Goal: Task Accomplishment & Management: Use online tool/utility

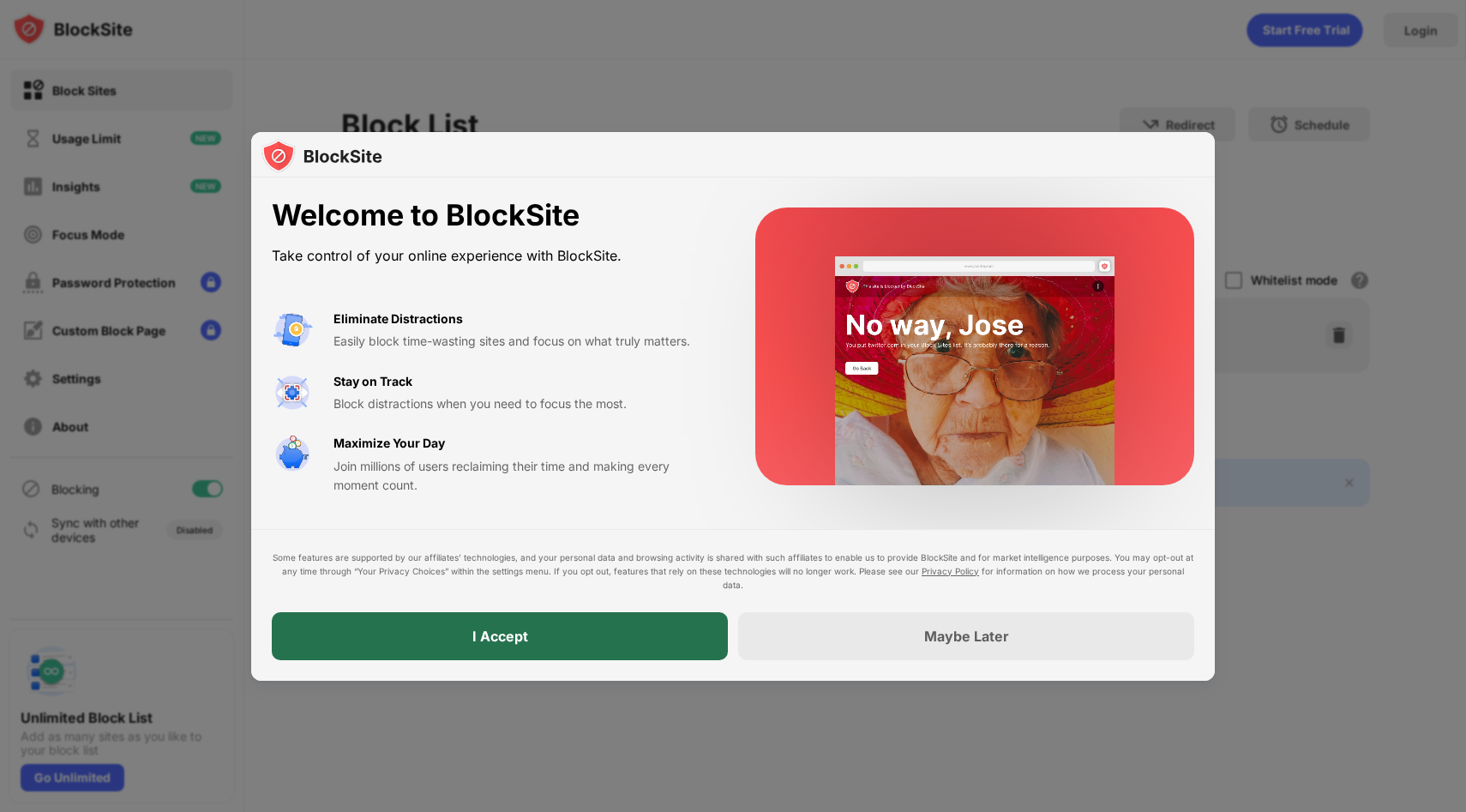
click at [649, 650] on div "I Accept" at bounding box center [500, 636] width 456 height 48
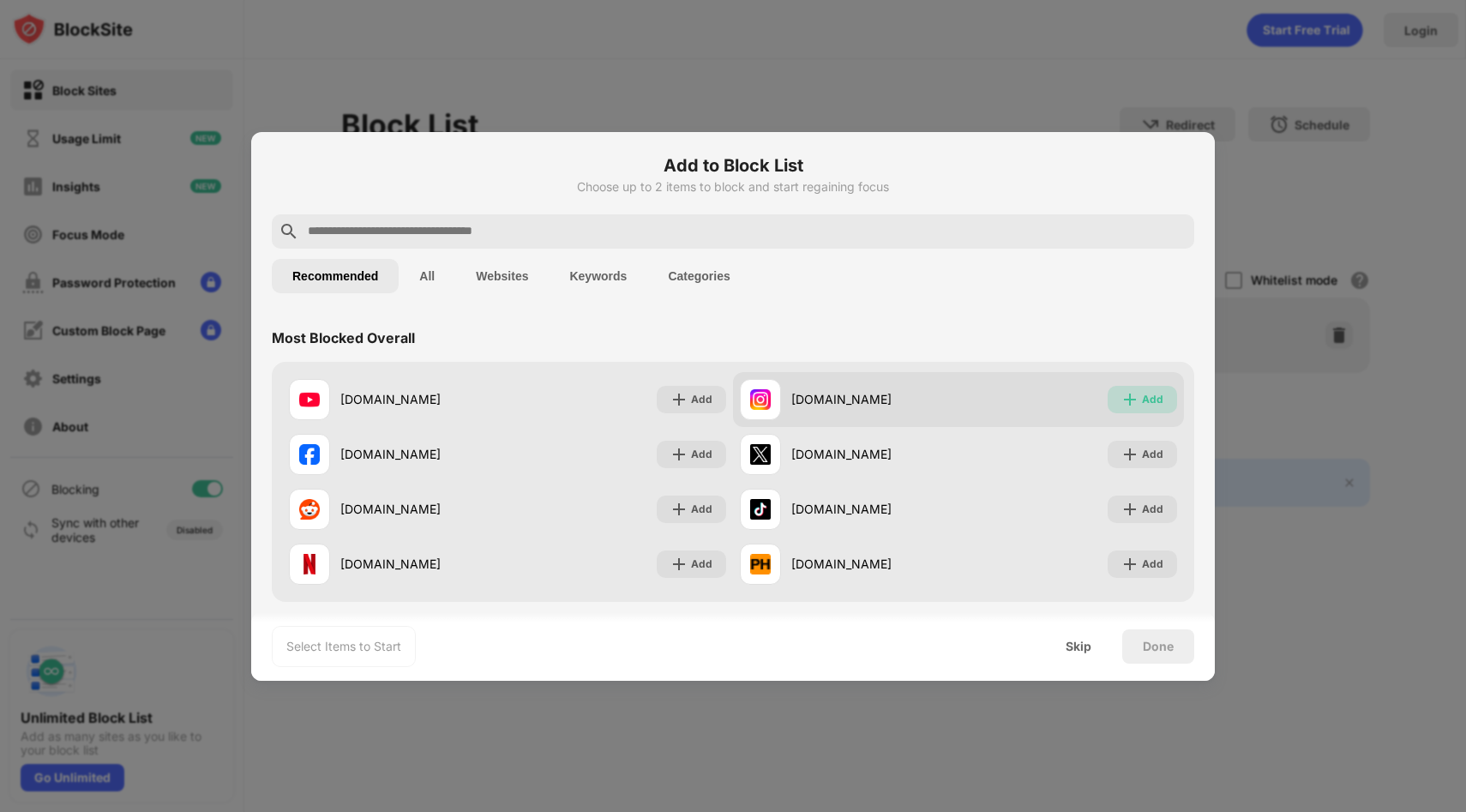
click at [1152, 393] on div "Add" at bounding box center [1152, 399] width 22 height 17
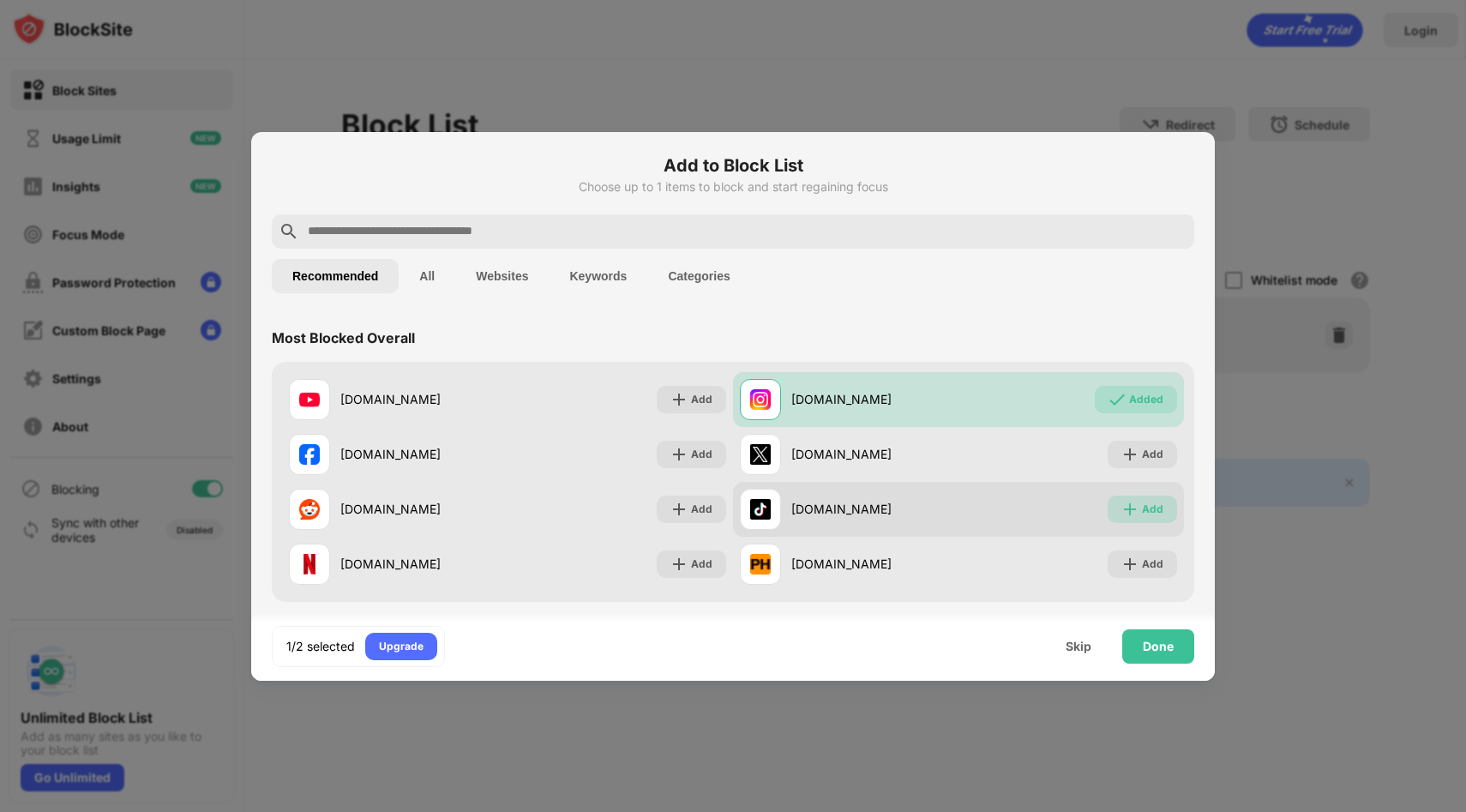
click at [1151, 510] on div "Add" at bounding box center [1152, 508] width 22 height 17
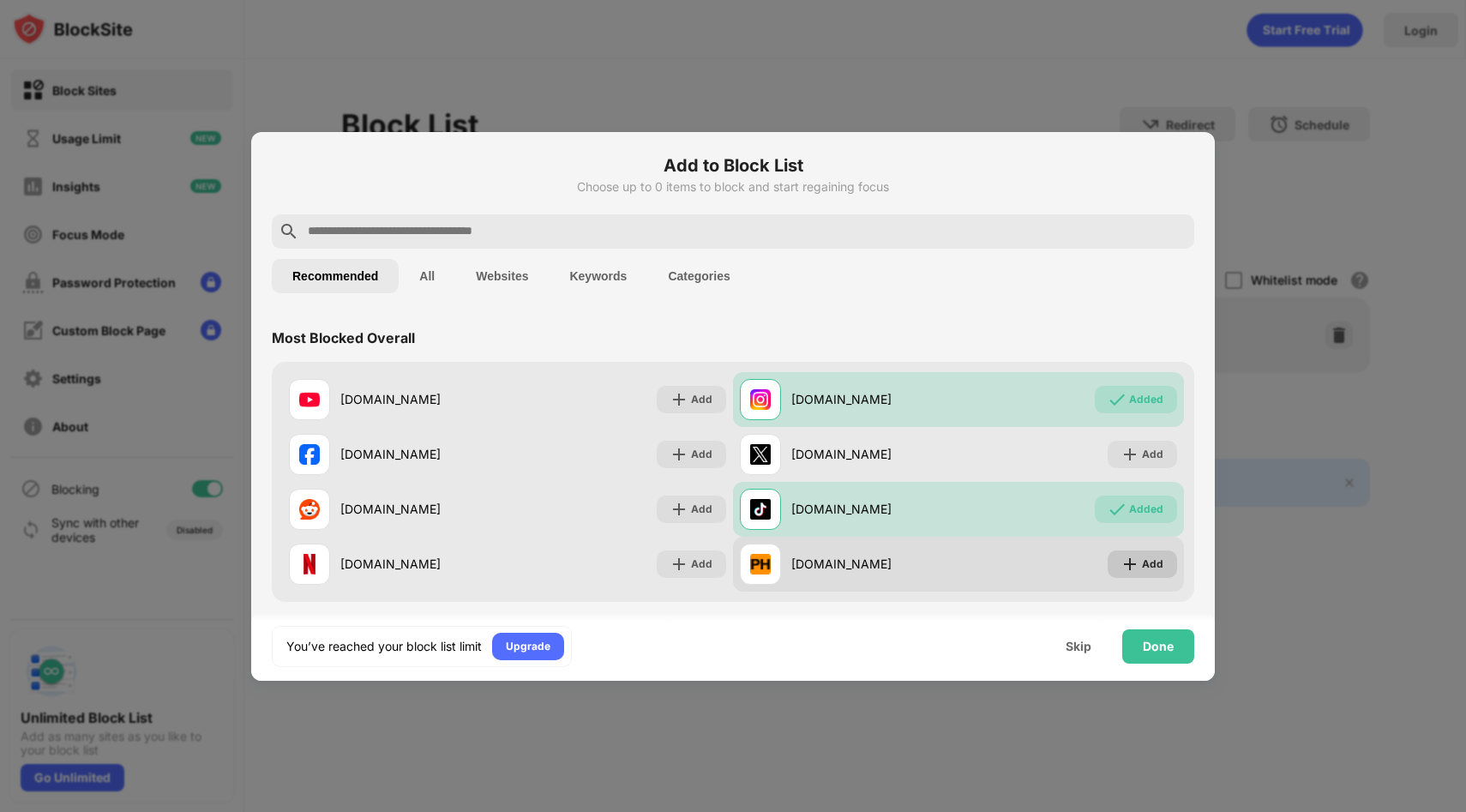
click at [1148, 566] on div "Add" at bounding box center [1152, 563] width 22 height 17
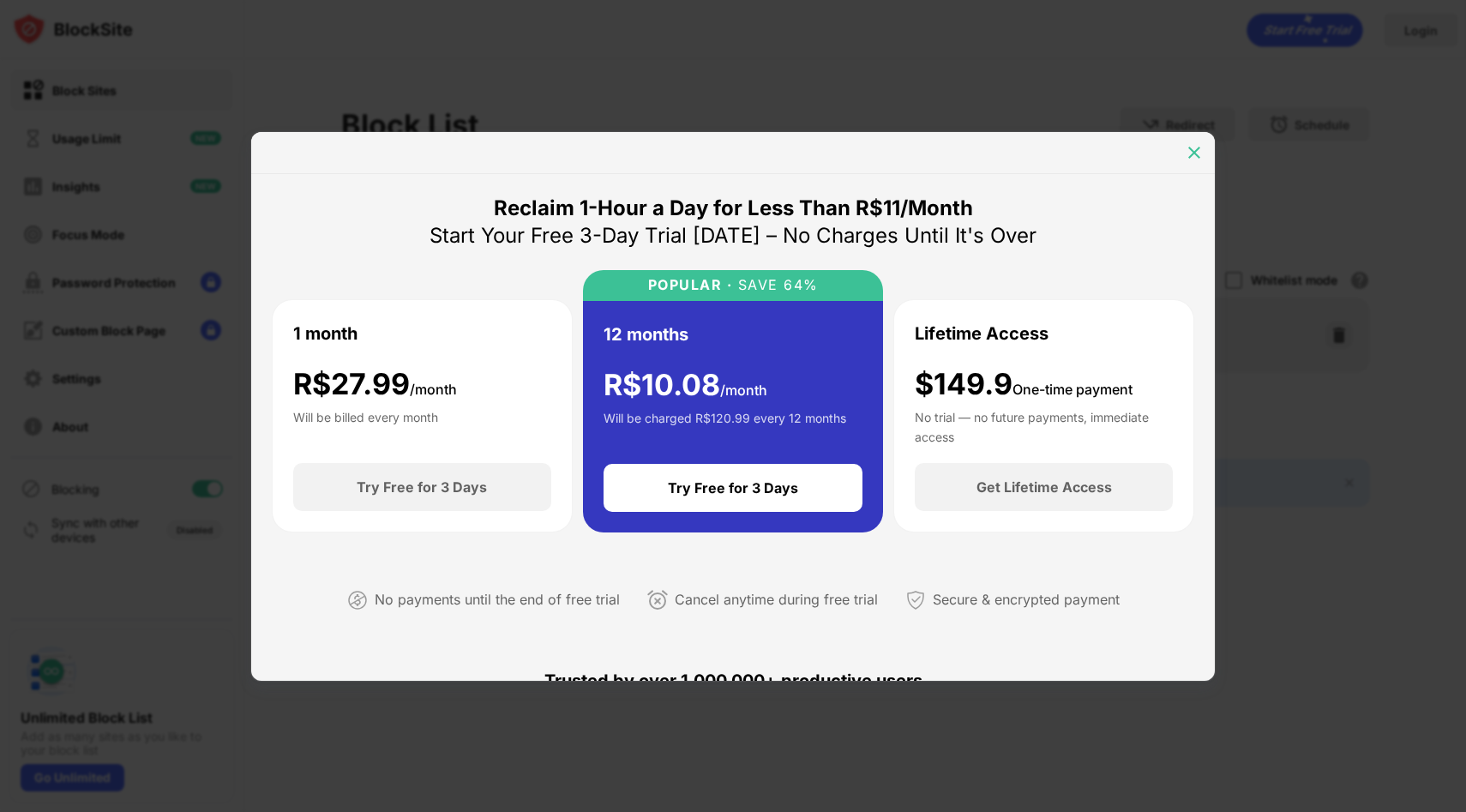
click at [1190, 153] on img at bounding box center [1193, 152] width 17 height 17
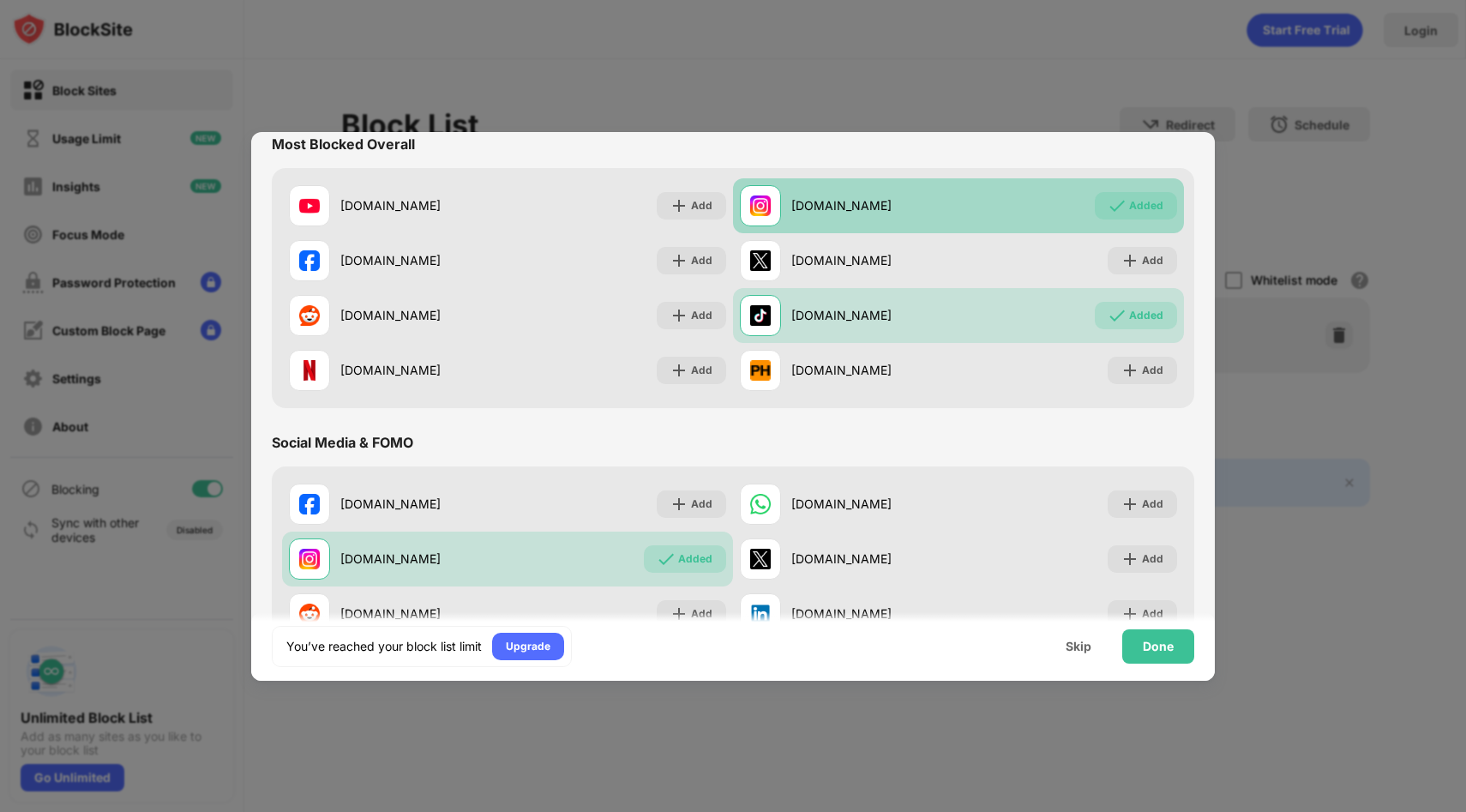
scroll to position [186, 0]
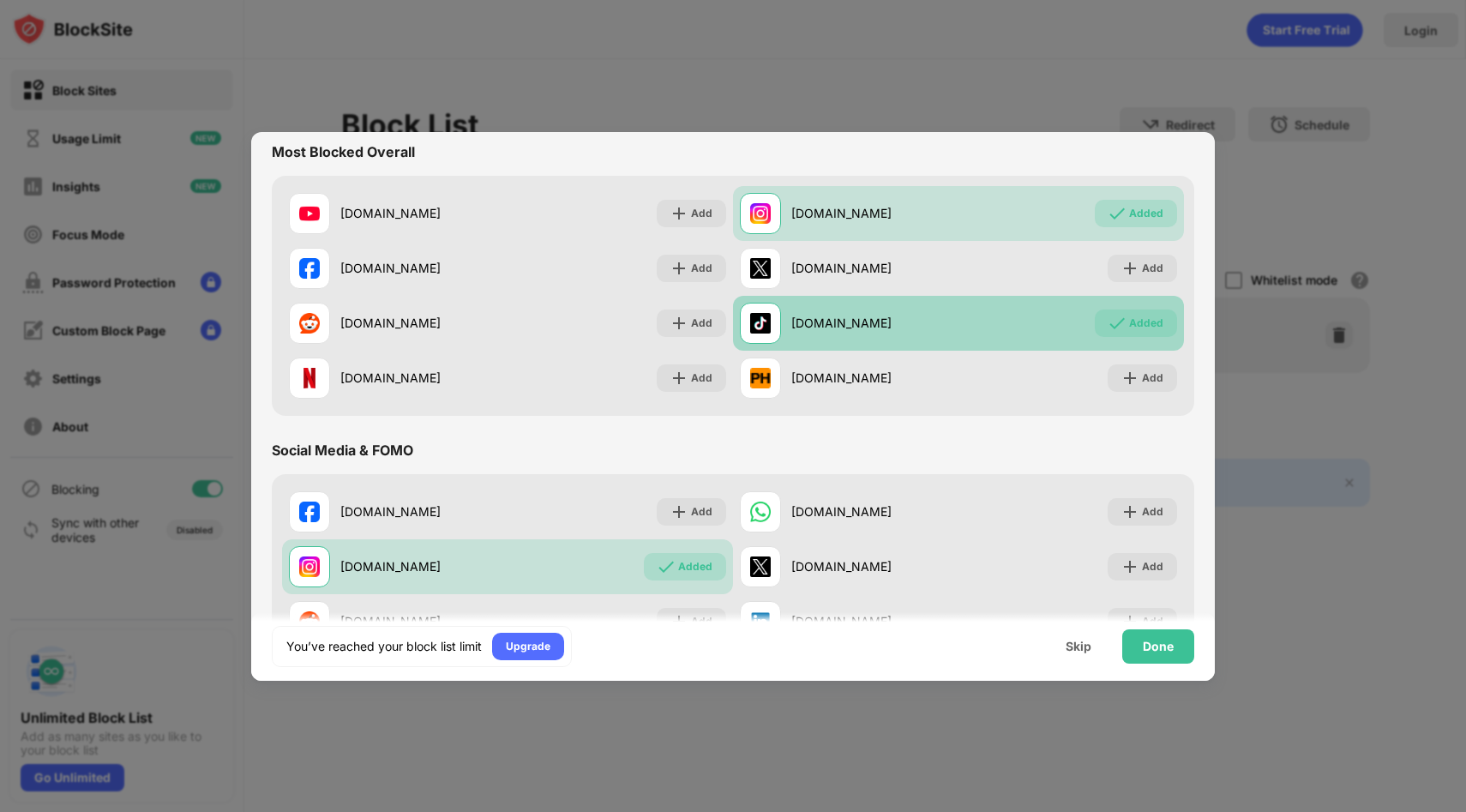
click at [1141, 324] on div "Added" at bounding box center [1146, 322] width 34 height 17
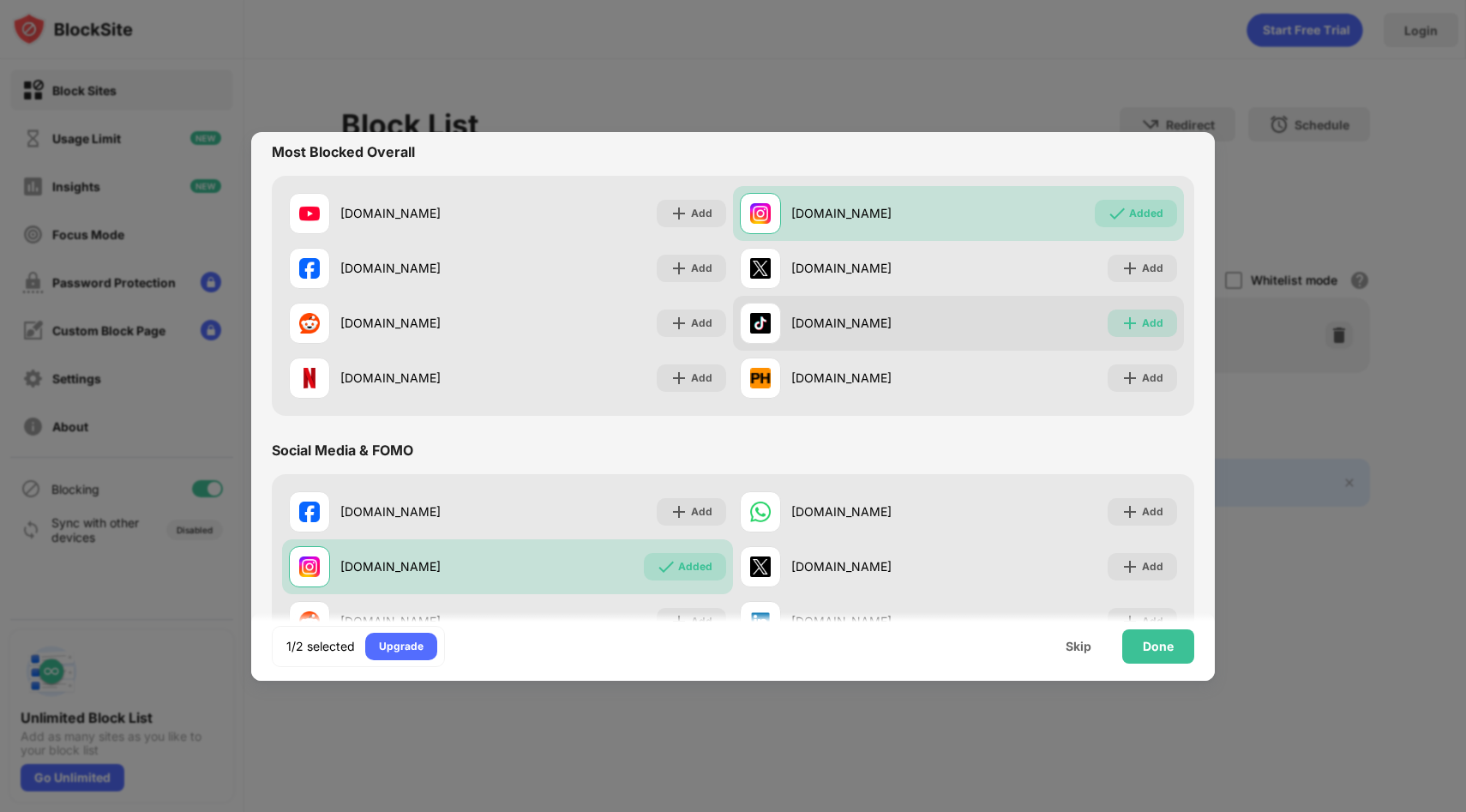
click at [1141, 324] on div "Add" at bounding box center [1143, 323] width 70 height 28
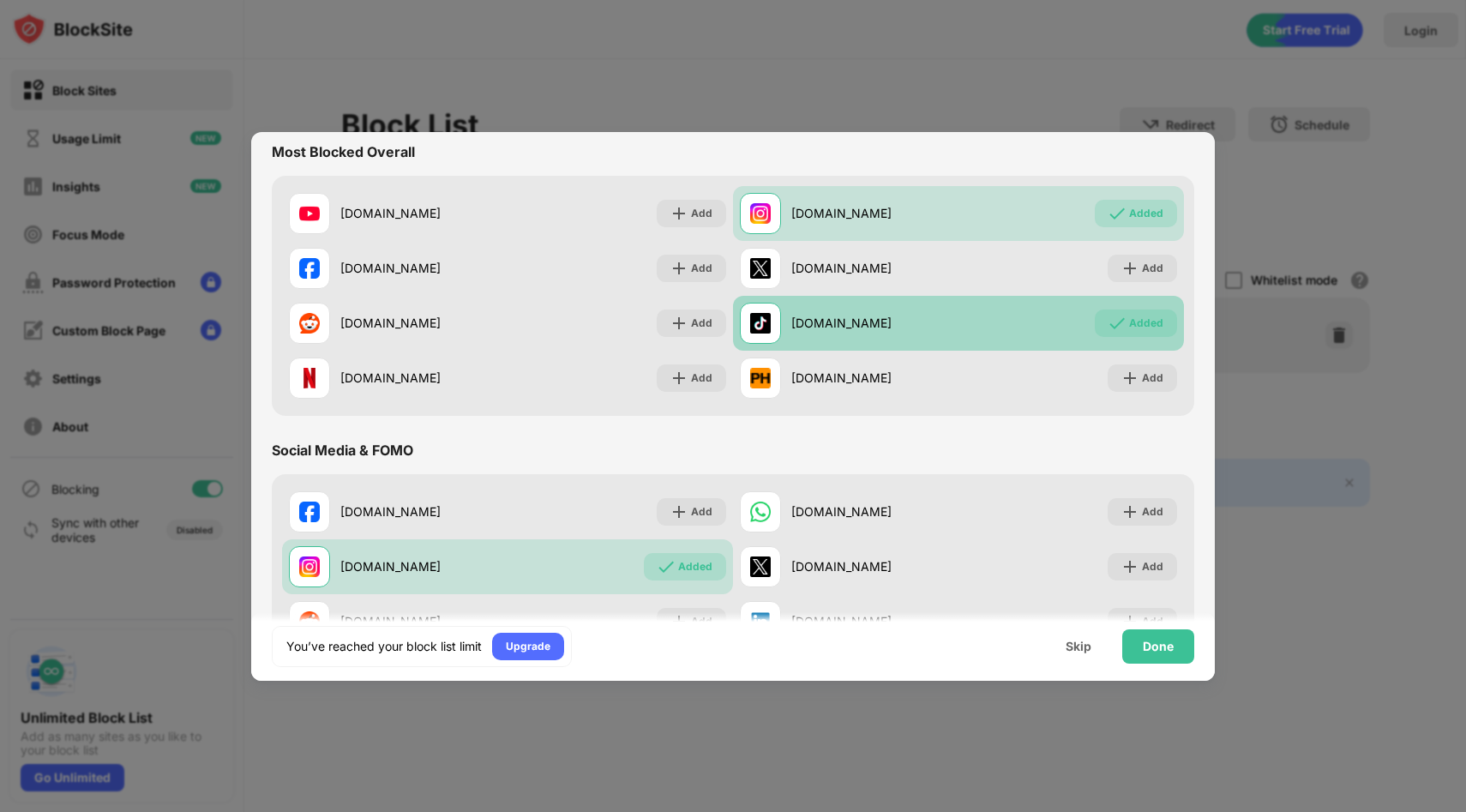
click at [1141, 324] on div "Added" at bounding box center [1146, 322] width 34 height 17
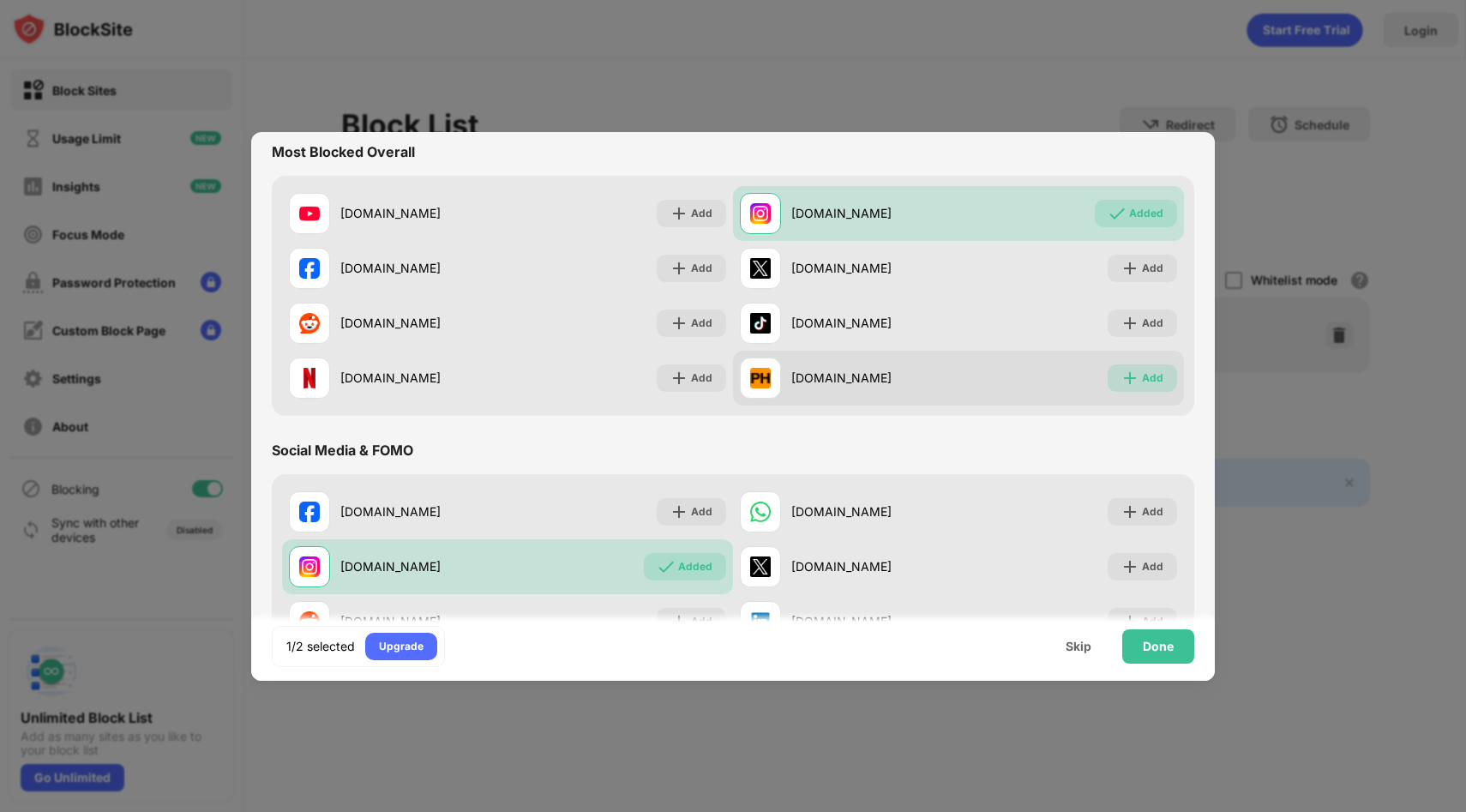
click at [1143, 376] on div "Add" at bounding box center [1152, 377] width 22 height 17
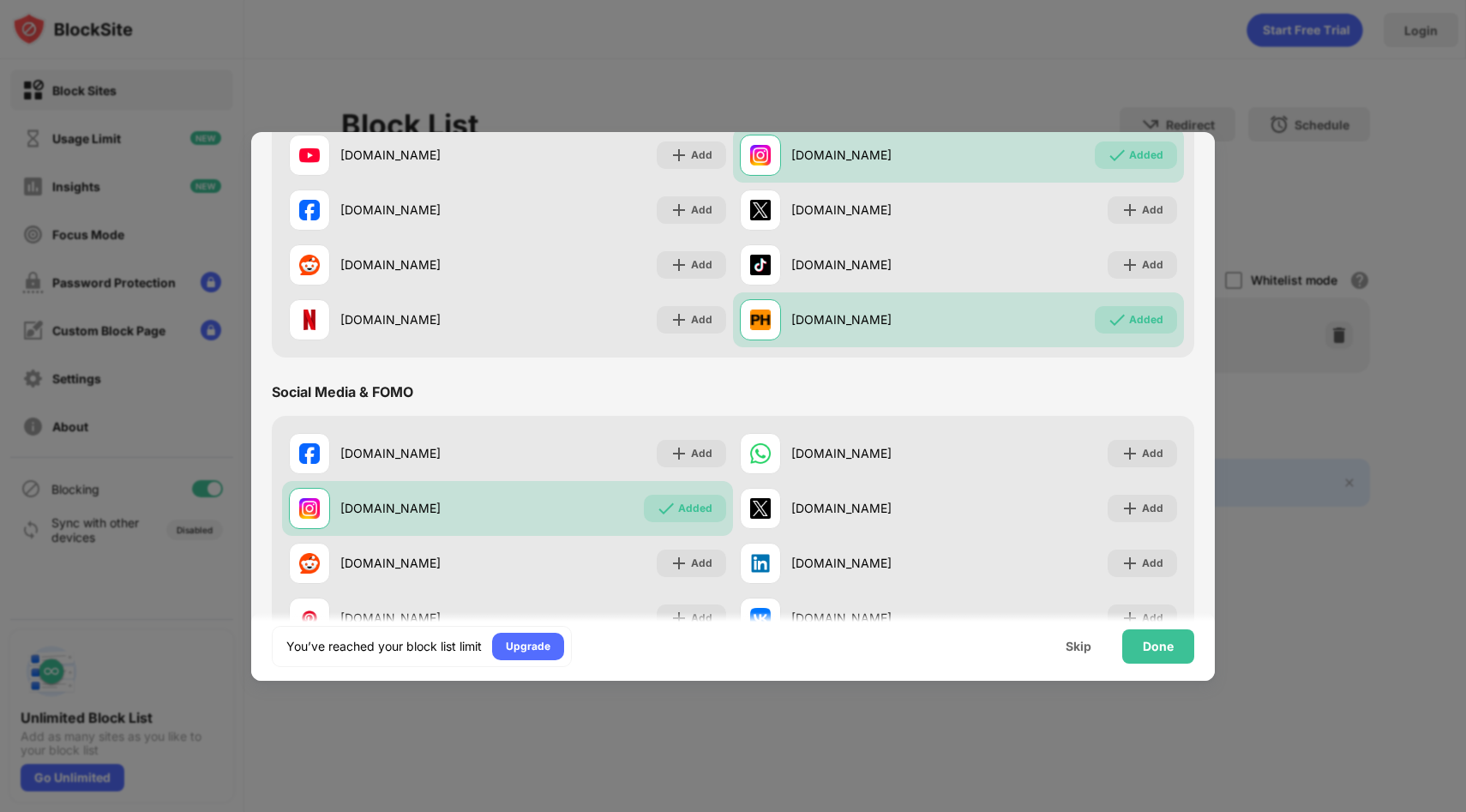
scroll to position [244, 0]
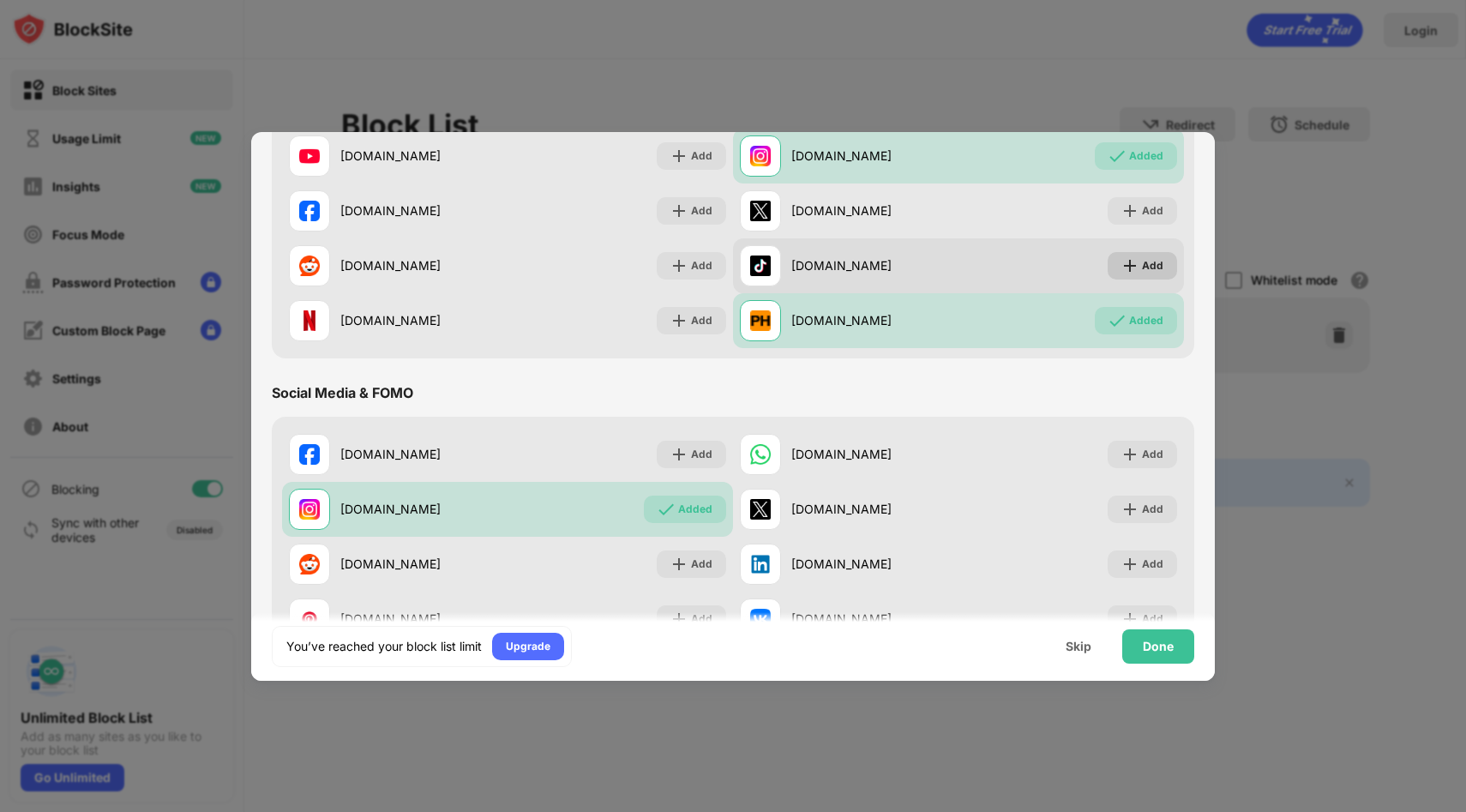
click at [1115, 254] on div "Add" at bounding box center [1143, 266] width 70 height 28
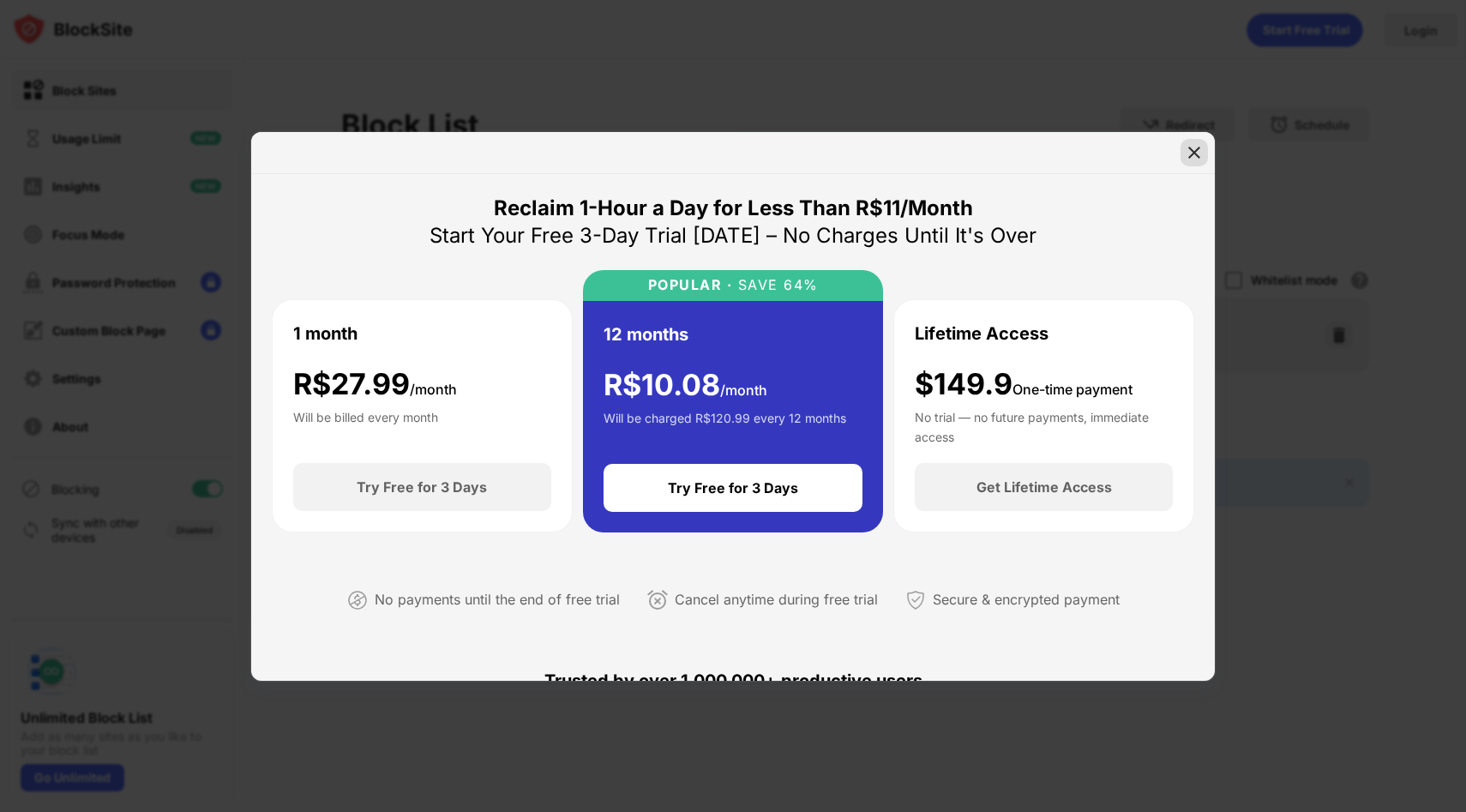
click at [1188, 151] on img at bounding box center [1193, 152] width 17 height 17
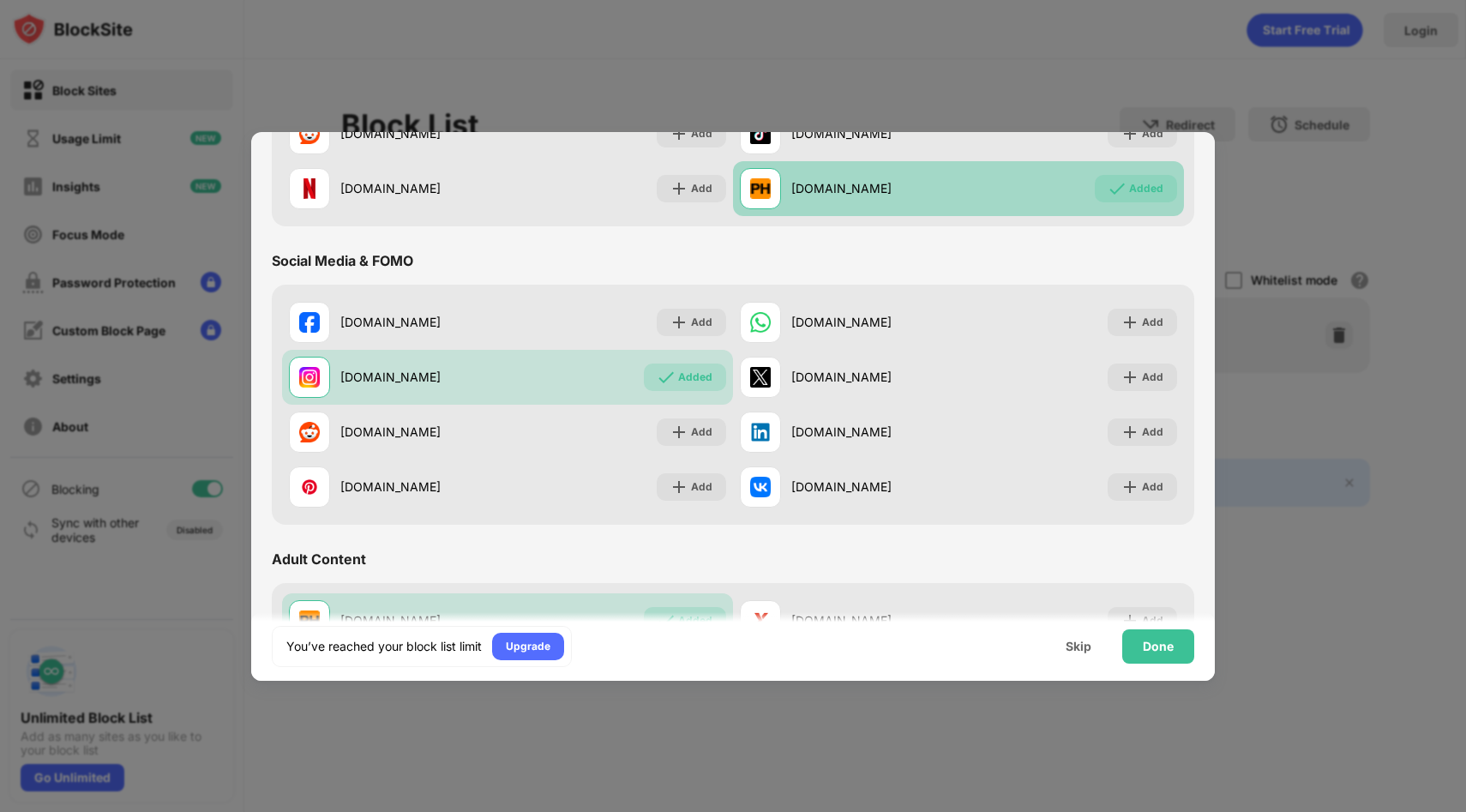
scroll to position [464, 0]
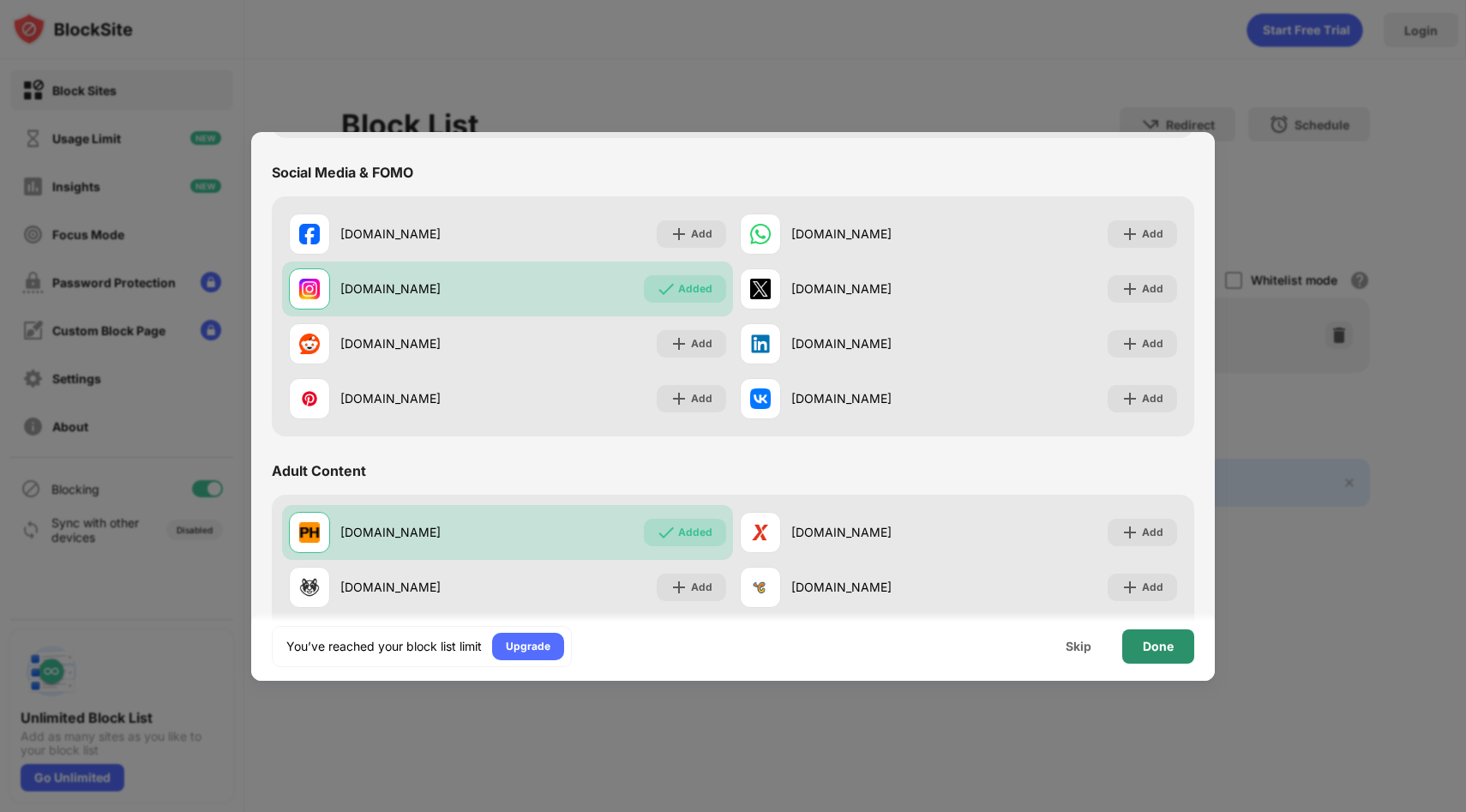
click at [1160, 645] on div "Done" at bounding box center [1157, 646] width 31 height 14
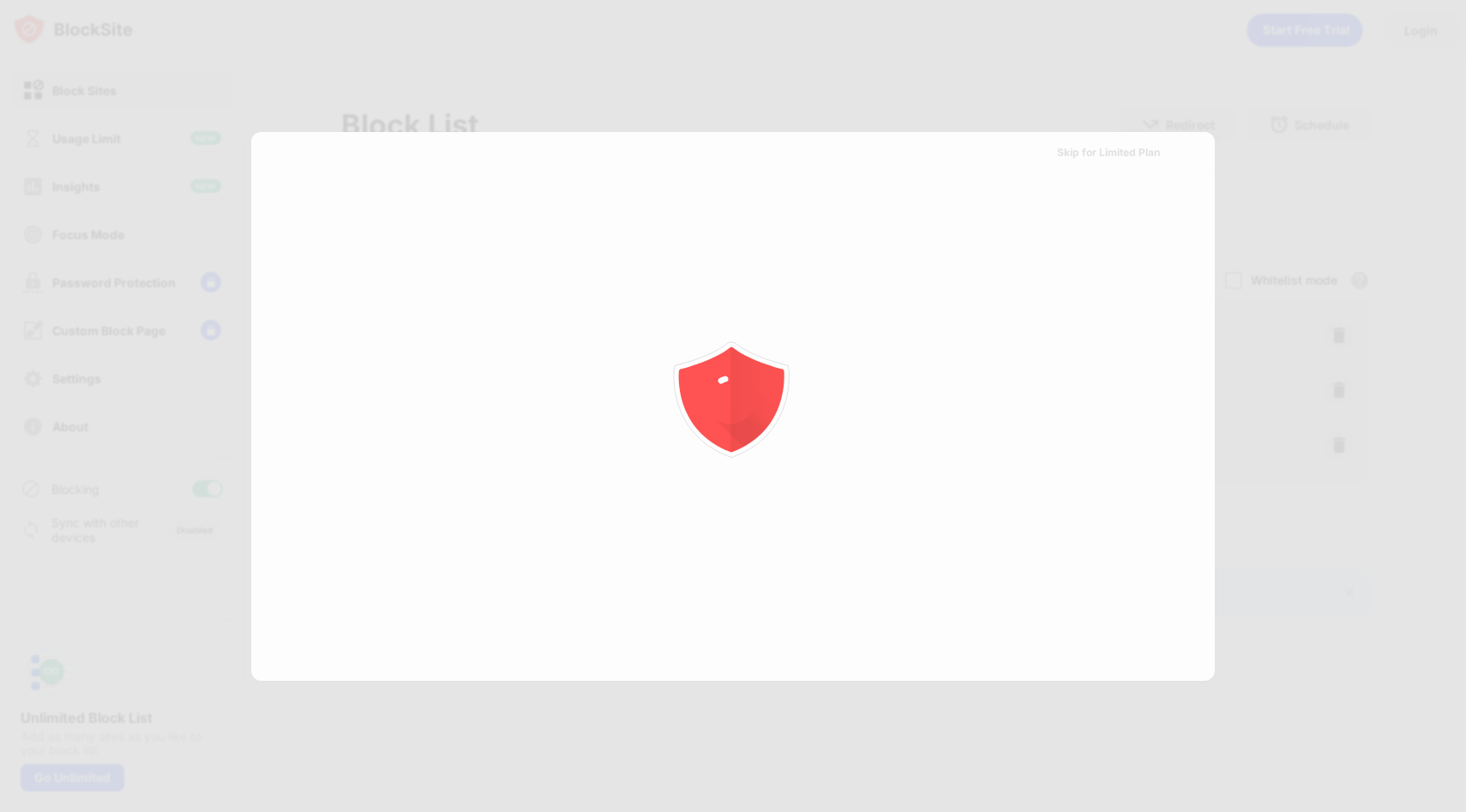
scroll to position [0, 0]
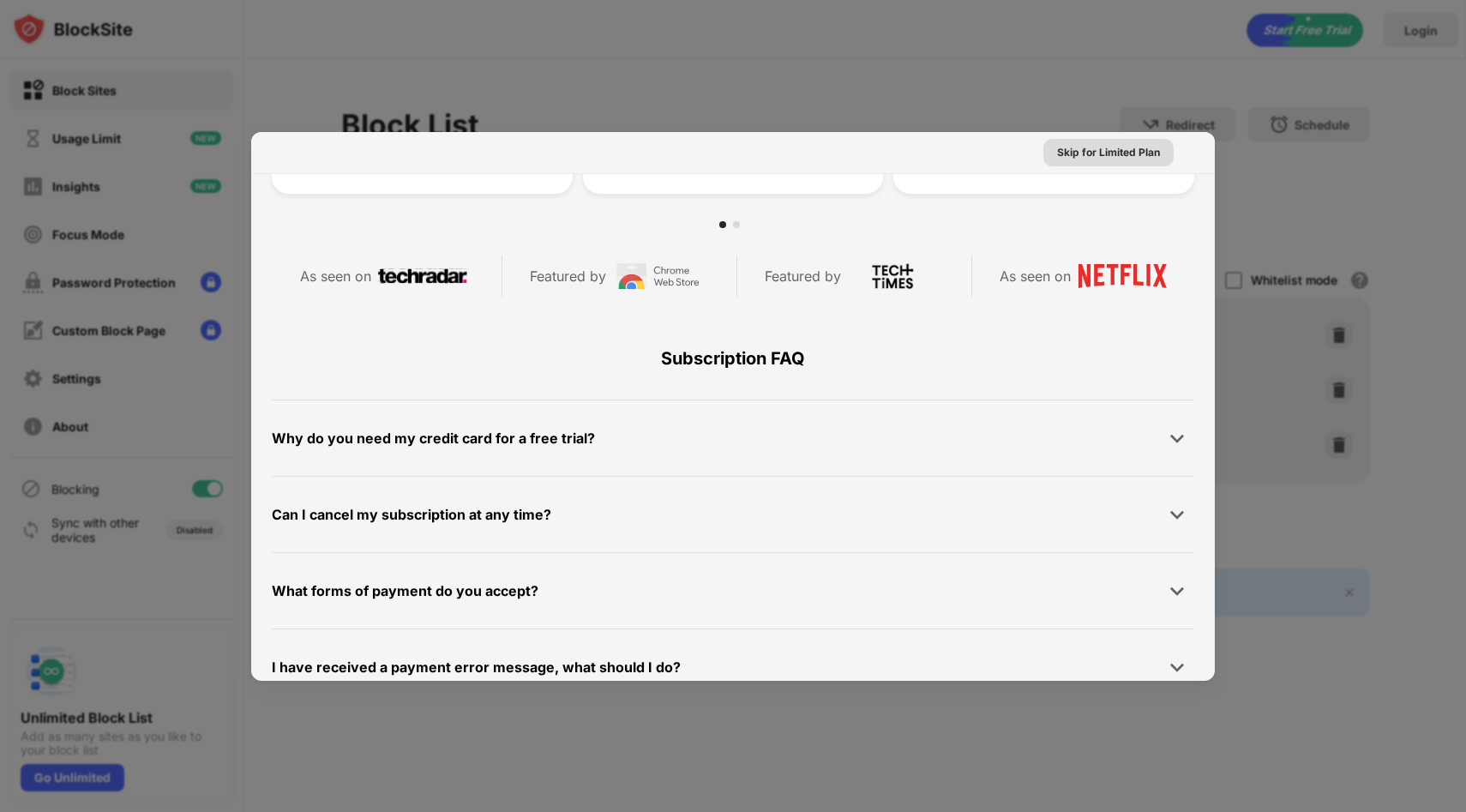
click at [1101, 157] on div "Skip for Limited Plan" at bounding box center [1108, 152] width 103 height 17
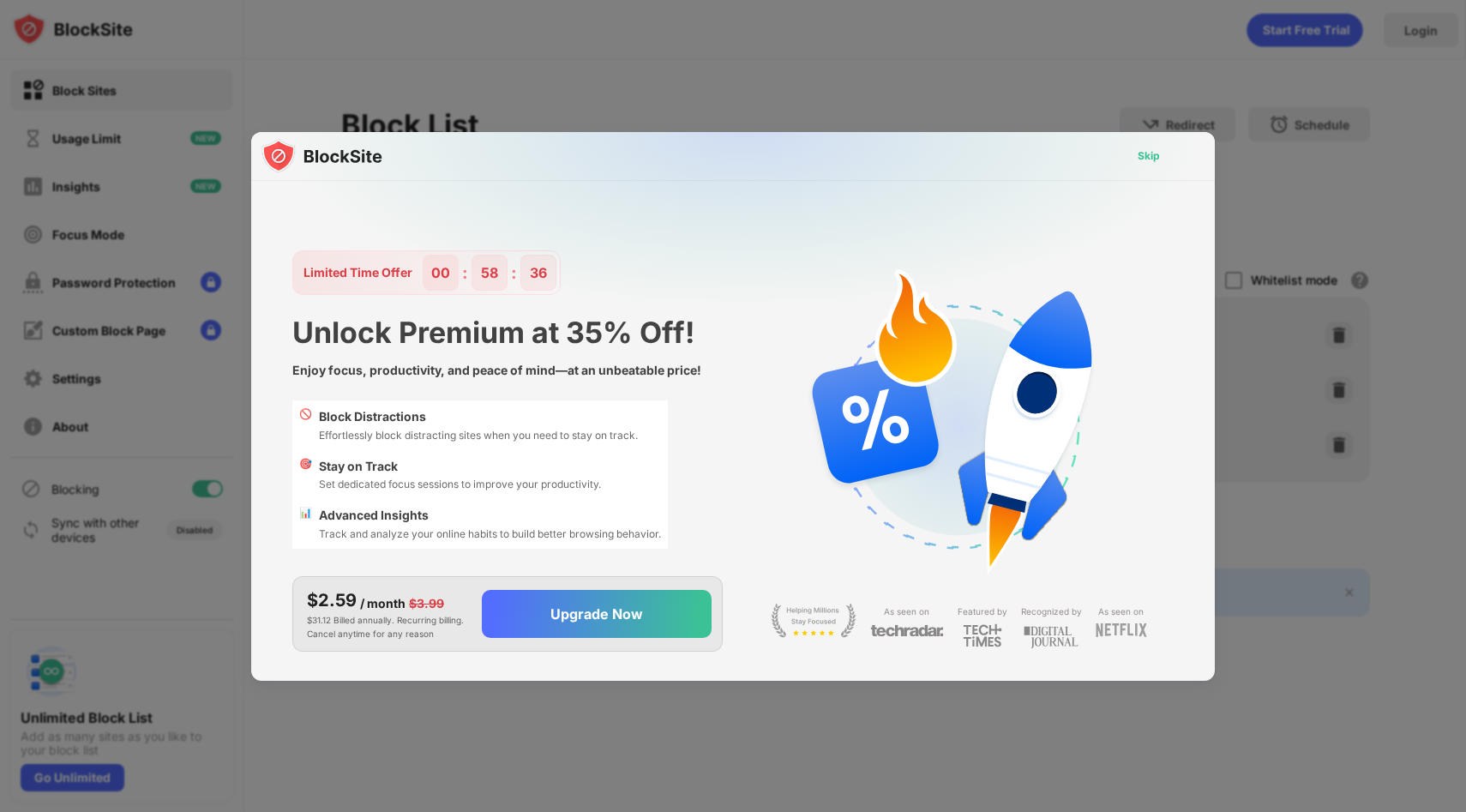
click at [1133, 163] on div "Skip" at bounding box center [1149, 156] width 50 height 28
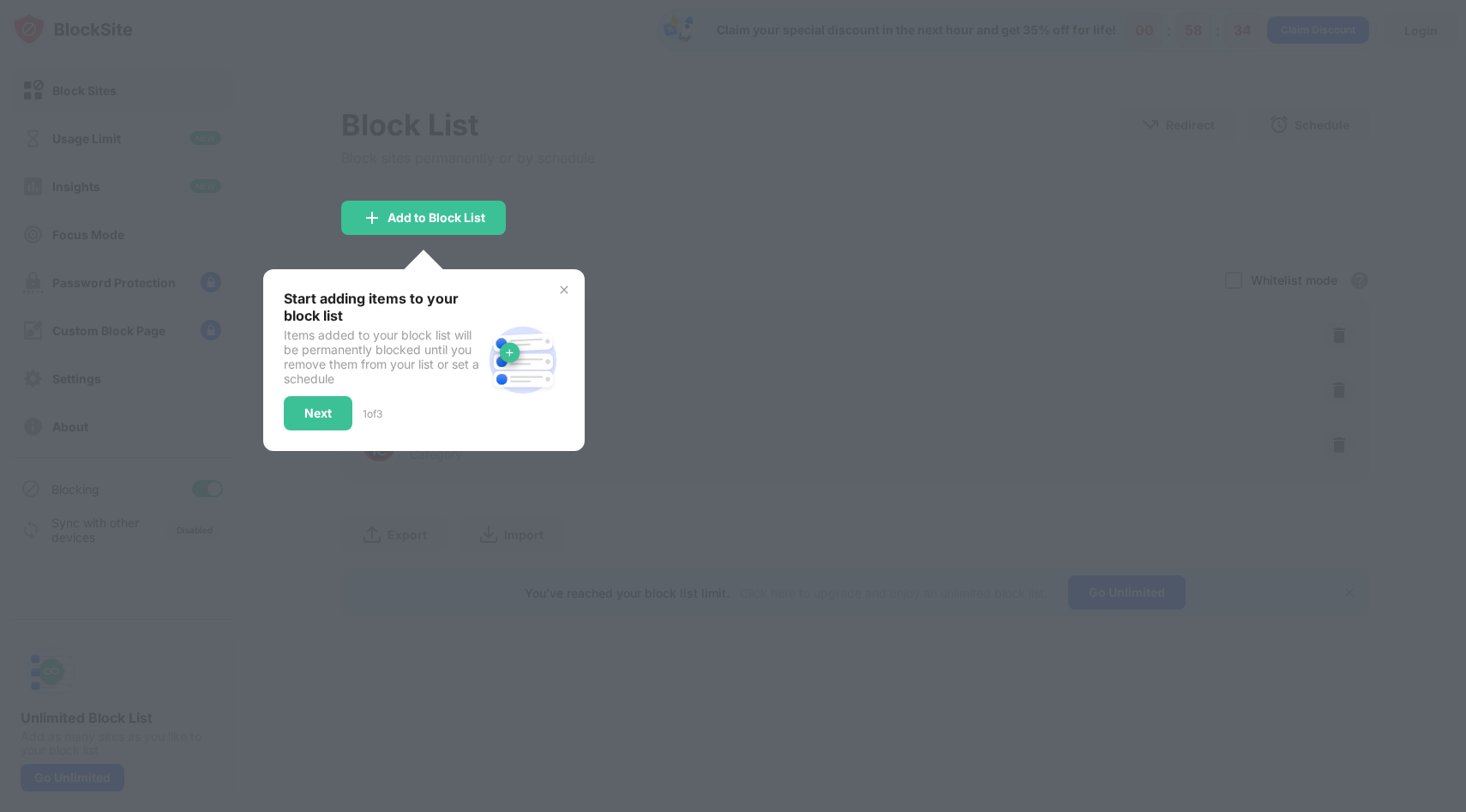
click at [564, 295] on img at bounding box center [564, 290] width 14 height 14
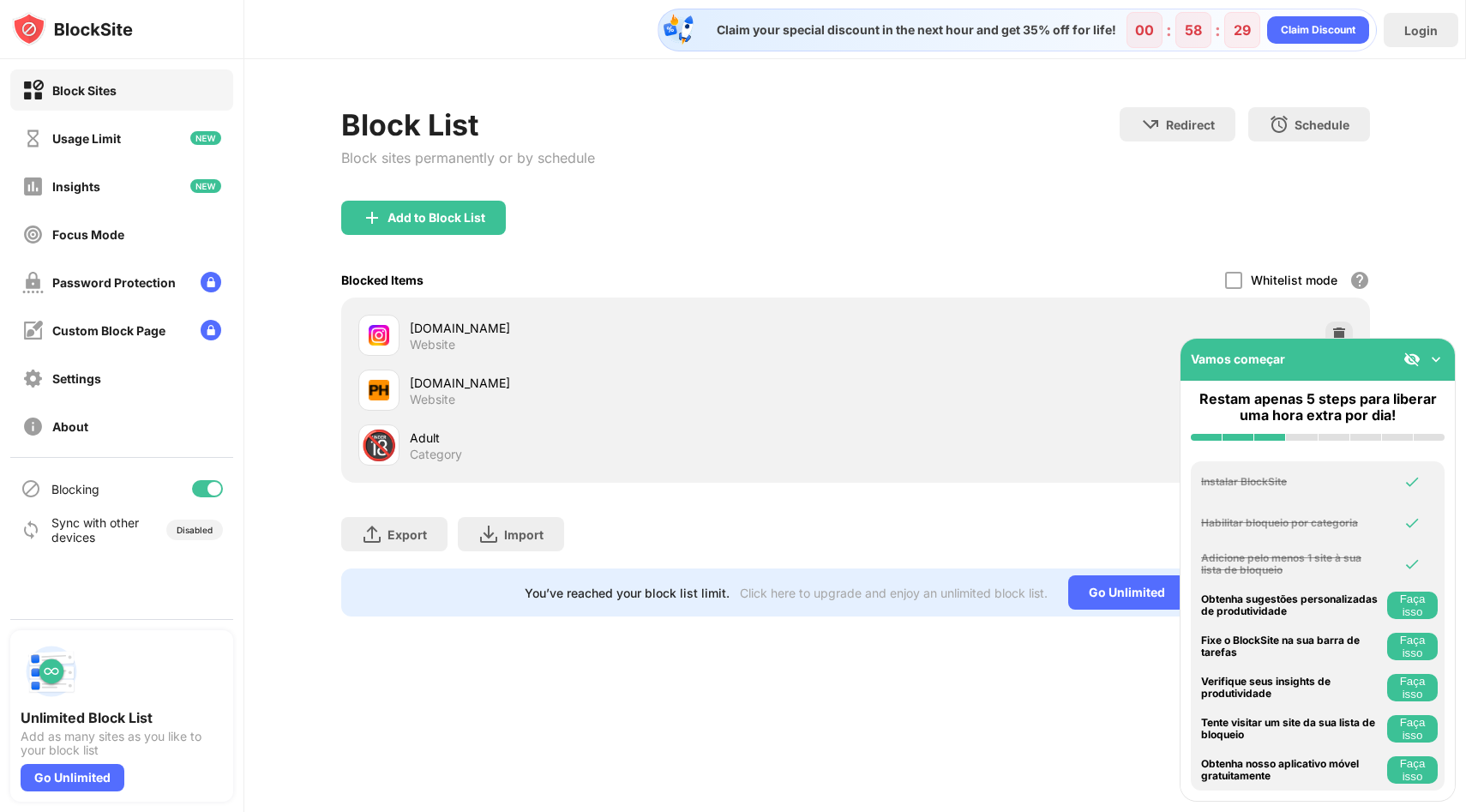
drag, startPoint x: 1444, startPoint y: 355, endPoint x: 1127, endPoint y: 317, distance: 319.3
click at [1128, 318] on div "Block Sites Usage Limit Insights Focus Mode Password Protection Custom Block Pa…" at bounding box center [733, 406] width 1466 height 812
click at [1435, 365] on img at bounding box center [1435, 358] width 17 height 17
